Goal: Download file/media

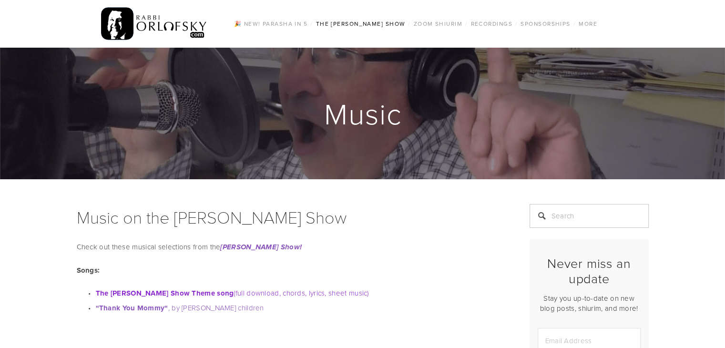
click at [202, 294] on strong "The [PERSON_NAME] Show Theme song" at bounding box center [165, 293] width 138 height 10
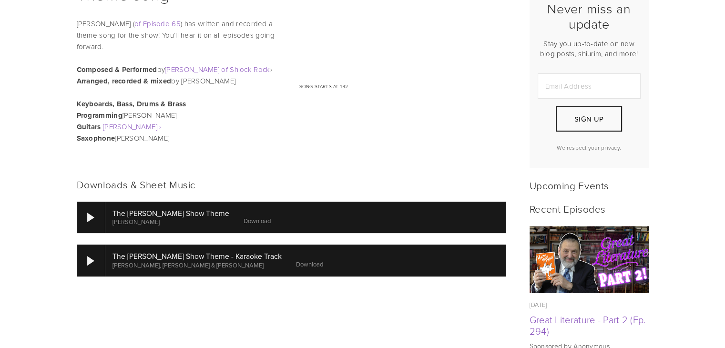
scroll to position [286, 0]
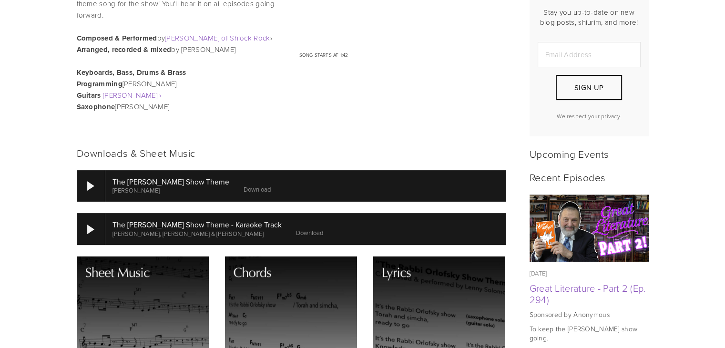
click at [244, 191] on link "Download" at bounding box center [257, 189] width 27 height 9
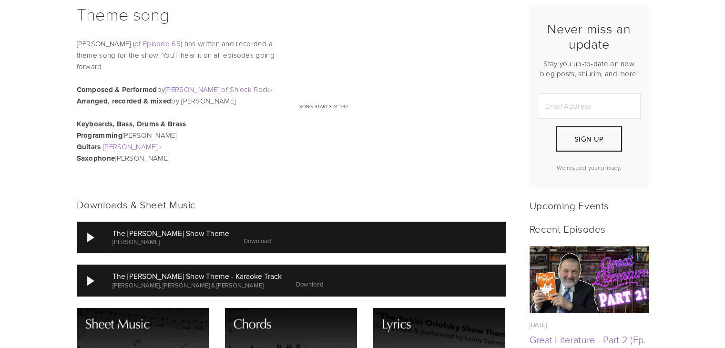
scroll to position [238, 0]
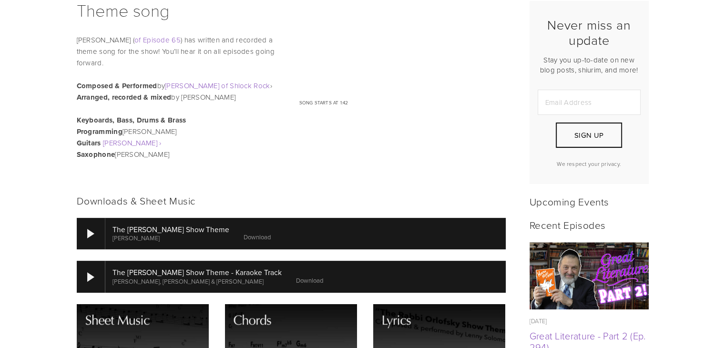
click at [267, 282] on div at bounding box center [305, 276] width 400 height 31
click at [90, 289] on div at bounding box center [91, 276] width 29 height 31
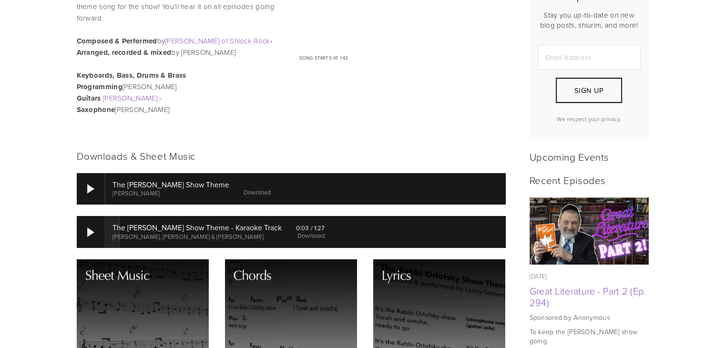
scroll to position [381, 0]
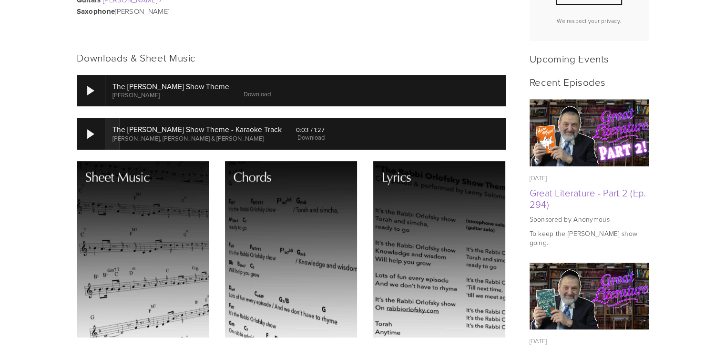
click at [467, 223] on img at bounding box center [439, 249] width 132 height 176
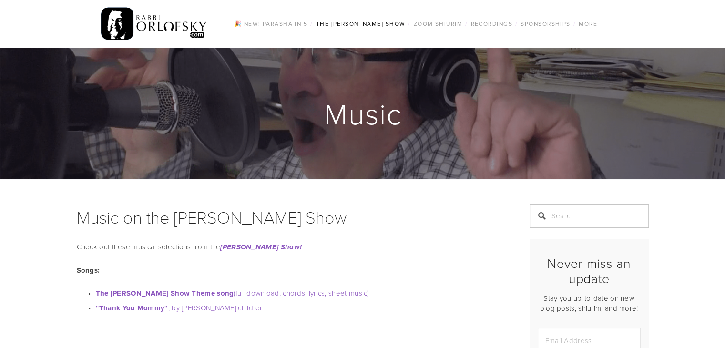
click at [193, 18] on img at bounding box center [154, 23] width 106 height 37
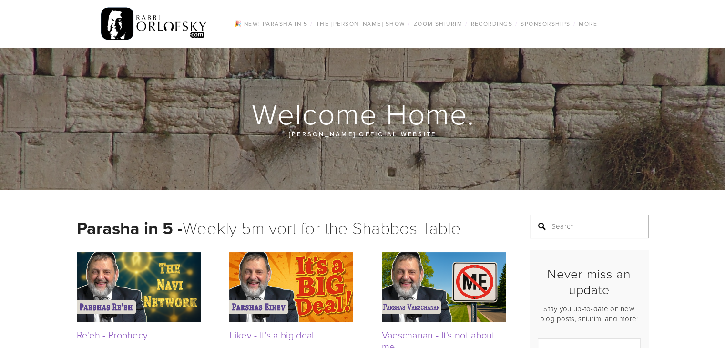
click at [582, 234] on input "Search" at bounding box center [588, 226] width 119 height 24
type input "13"
click at [640, 223] on input "13" at bounding box center [588, 226] width 119 height 24
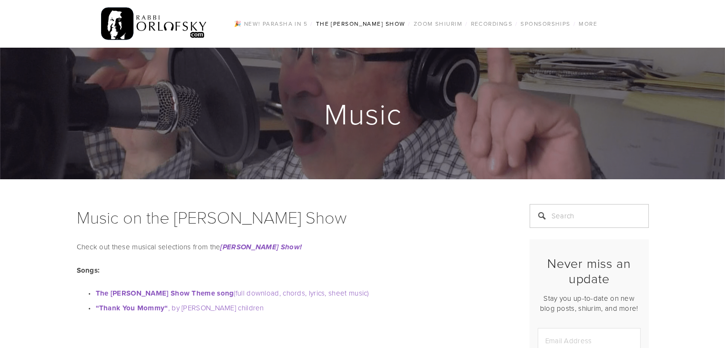
click at [124, 28] on img at bounding box center [154, 23] width 106 height 37
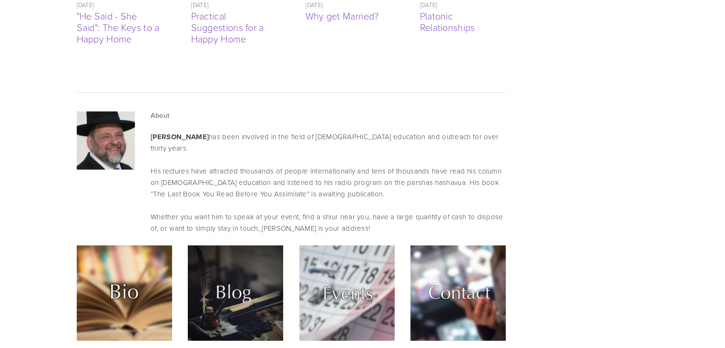
scroll to position [2621, 0]
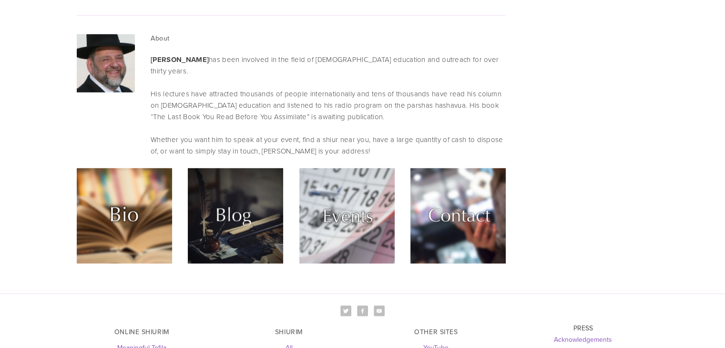
click at [150, 168] on img at bounding box center [124, 215] width 95 height 95
